Goal: Transaction & Acquisition: Subscribe to service/newsletter

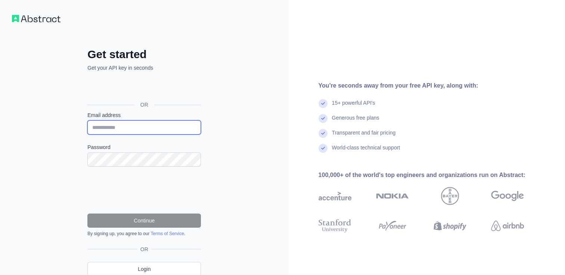
click at [150, 122] on input "Email address" at bounding box center [143, 128] width 113 height 14
type input "**********"
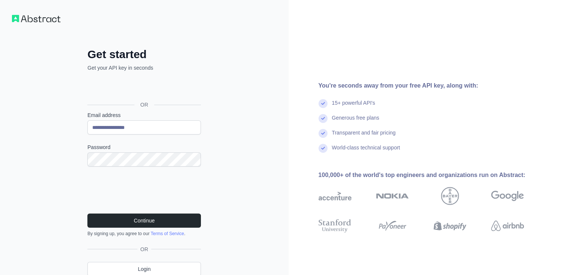
click at [233, 265] on div "**********" at bounding box center [144, 153] width 289 height 306
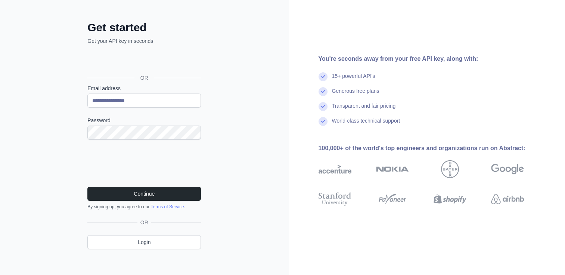
scroll to position [30, 0]
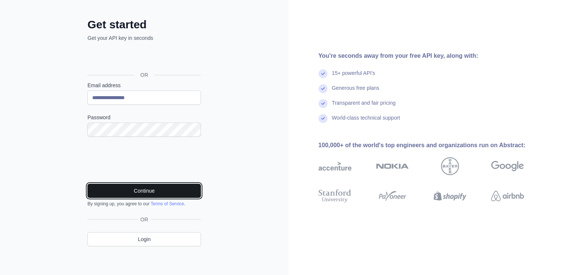
click at [191, 192] on button "Continue" at bounding box center [143, 191] width 113 height 14
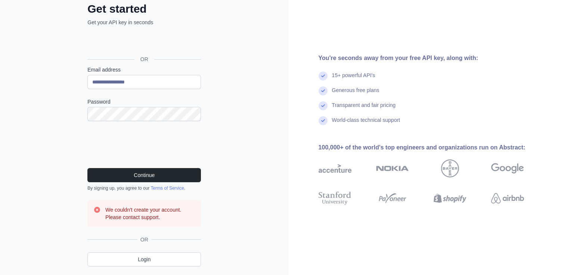
scroll to position [45, 0]
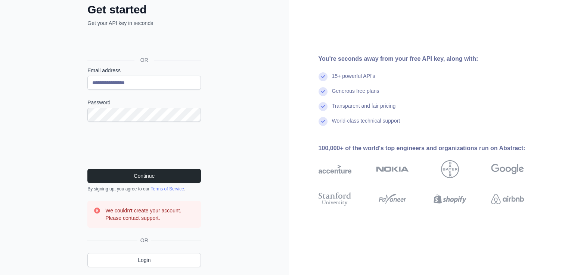
click at [125, 205] on div "We couldn't create your account. Please contact support." at bounding box center [143, 214] width 113 height 27
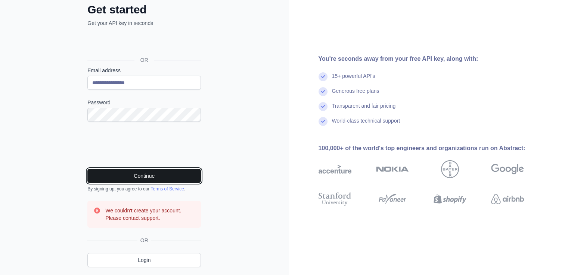
click at [167, 179] on button "Continue" at bounding box center [143, 176] width 113 height 14
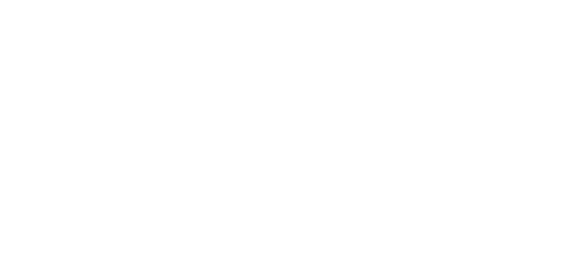
click at [98, 148] on div at bounding box center [285, 137] width 570 height 275
click at [128, 149] on div at bounding box center [285, 137] width 570 height 275
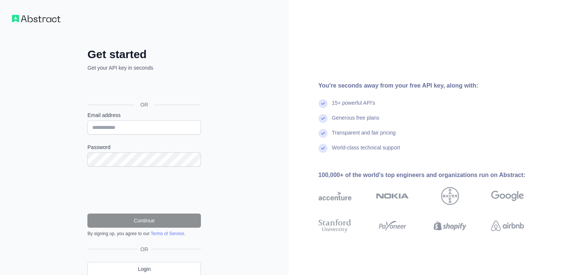
scroll to position [30, 0]
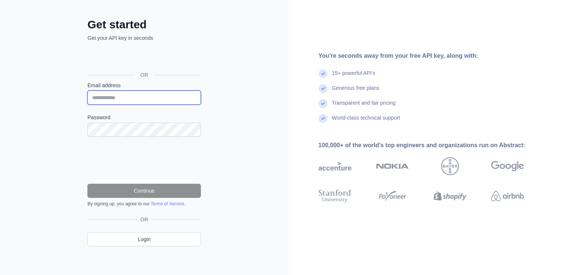
click at [137, 96] on input "Email address" at bounding box center [143, 98] width 113 height 14
type input "**********"
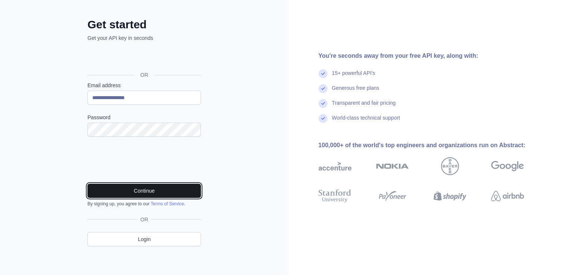
click at [158, 196] on button "Continue" at bounding box center [143, 191] width 113 height 14
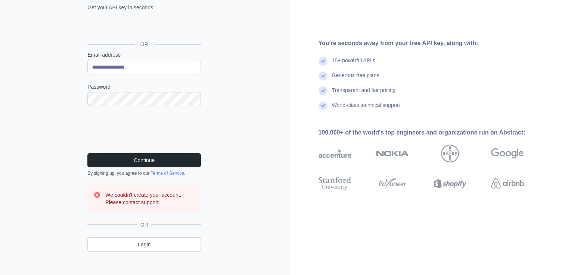
scroll to position [66, 0]
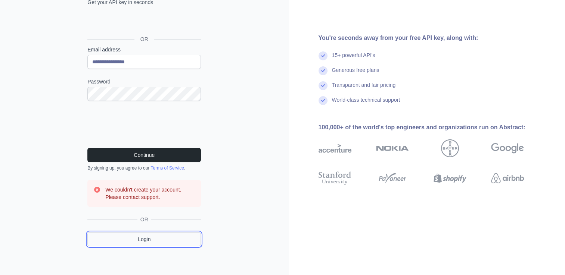
click at [148, 240] on link "Login" at bounding box center [143, 240] width 113 height 14
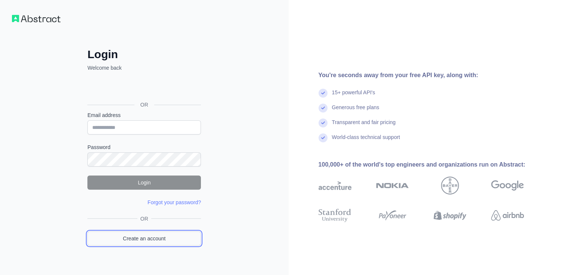
click at [169, 240] on link "Create an account" at bounding box center [143, 239] width 113 height 14
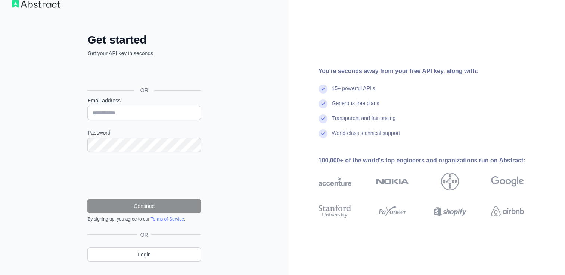
scroll to position [16, 0]
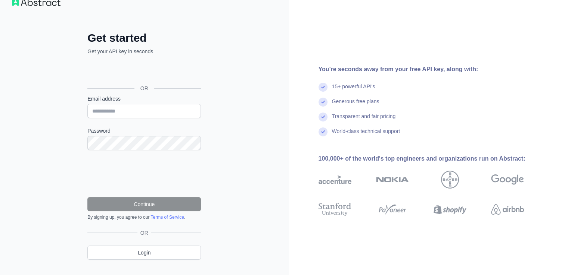
click at [170, 215] on link "Terms of Service" at bounding box center [166, 217] width 33 height 5
